Goal: Check status: Check status

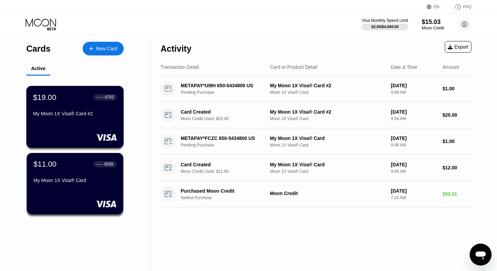
click at [59, 114] on div "My Moon 1X Visa® Card #2" at bounding box center [75, 113] width 84 height 5
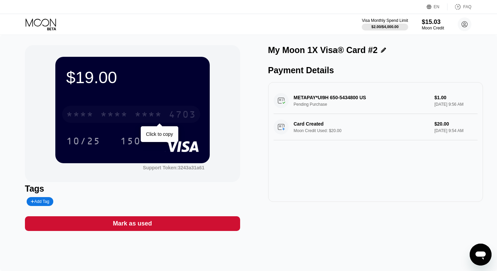
click at [115, 116] on div "* * * *" at bounding box center [113, 115] width 27 height 11
